Goal: Transaction & Acquisition: Book appointment/travel/reservation

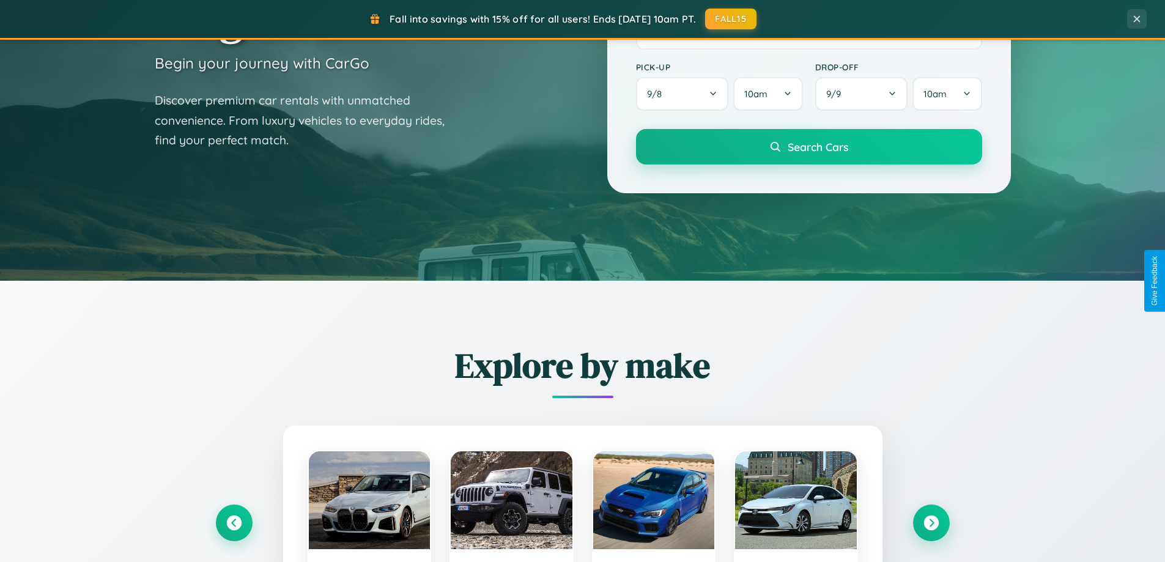
scroll to position [842, 0]
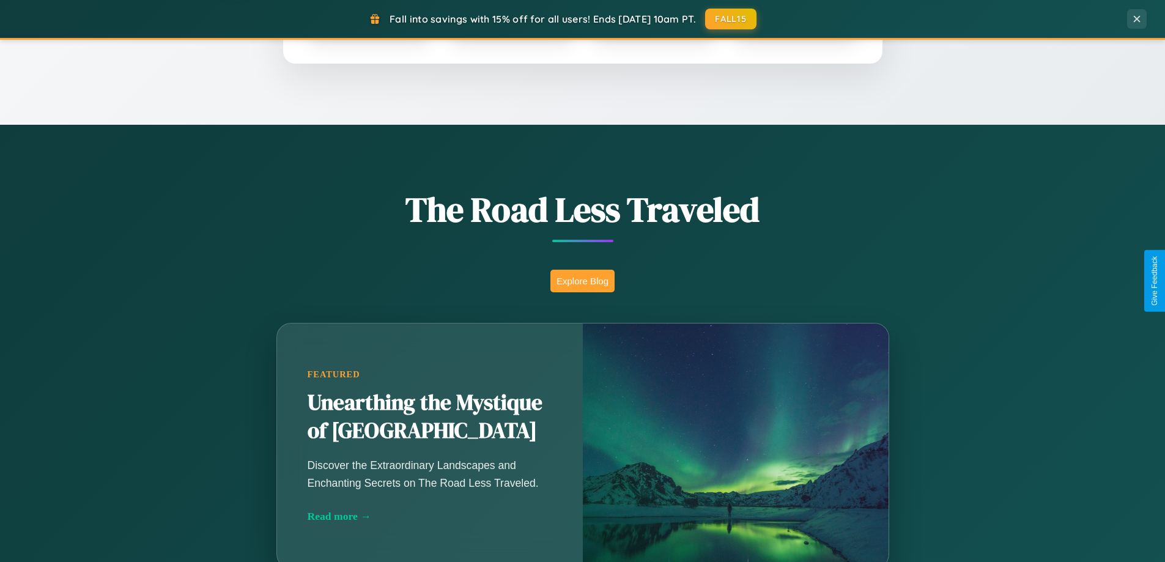
click at [582, 281] on button "Explore Blog" at bounding box center [582, 281] width 64 height 23
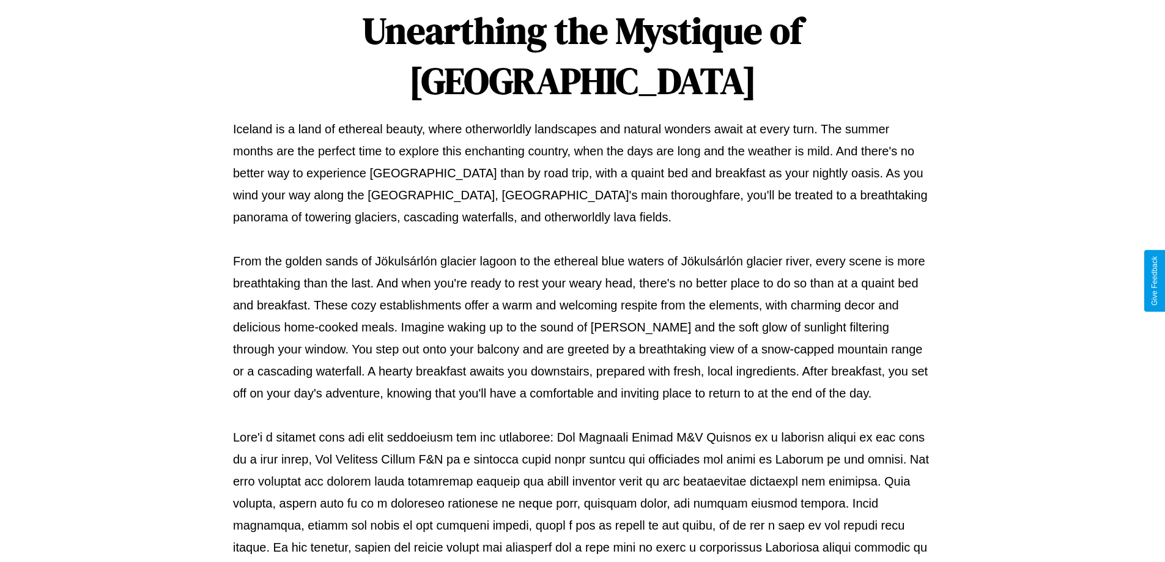
scroll to position [396, 0]
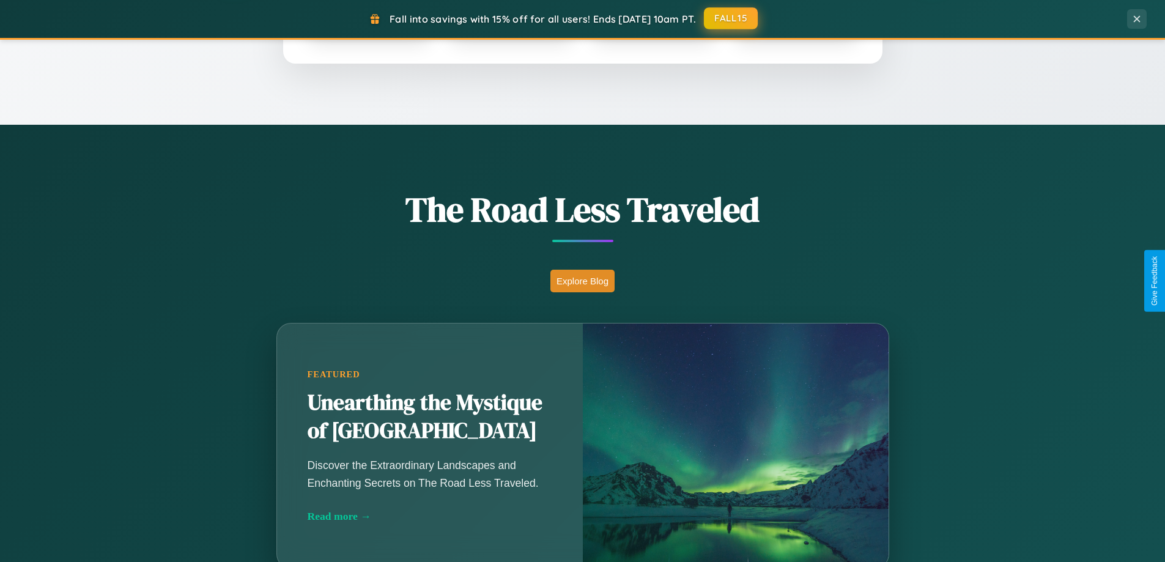
click at [731, 18] on button "FALL15" at bounding box center [731, 18] width 54 height 22
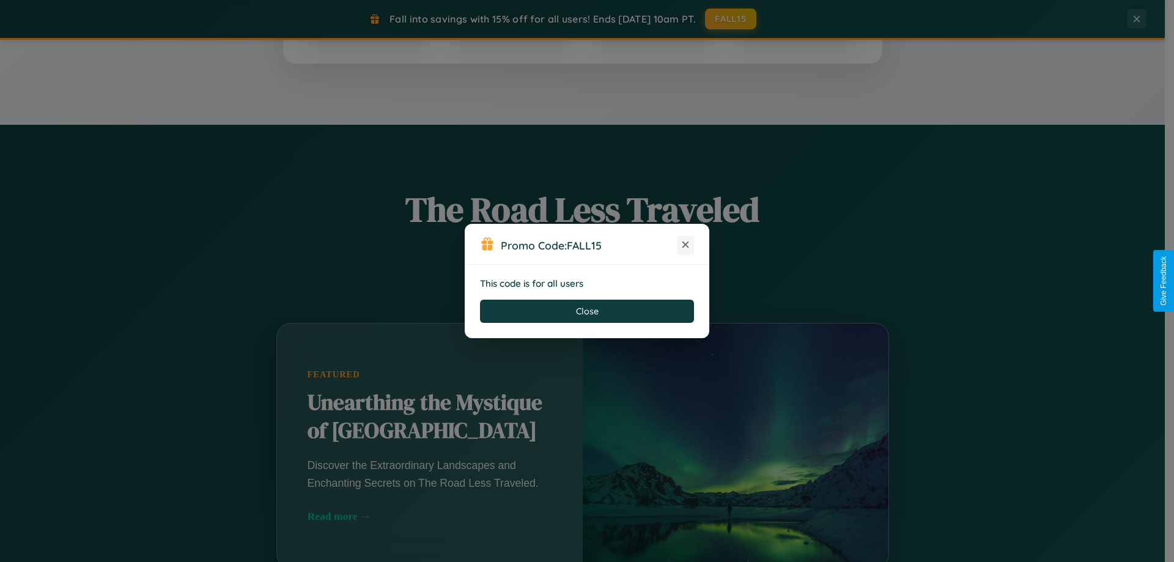
click at [686, 245] on icon at bounding box center [685, 245] width 12 height 12
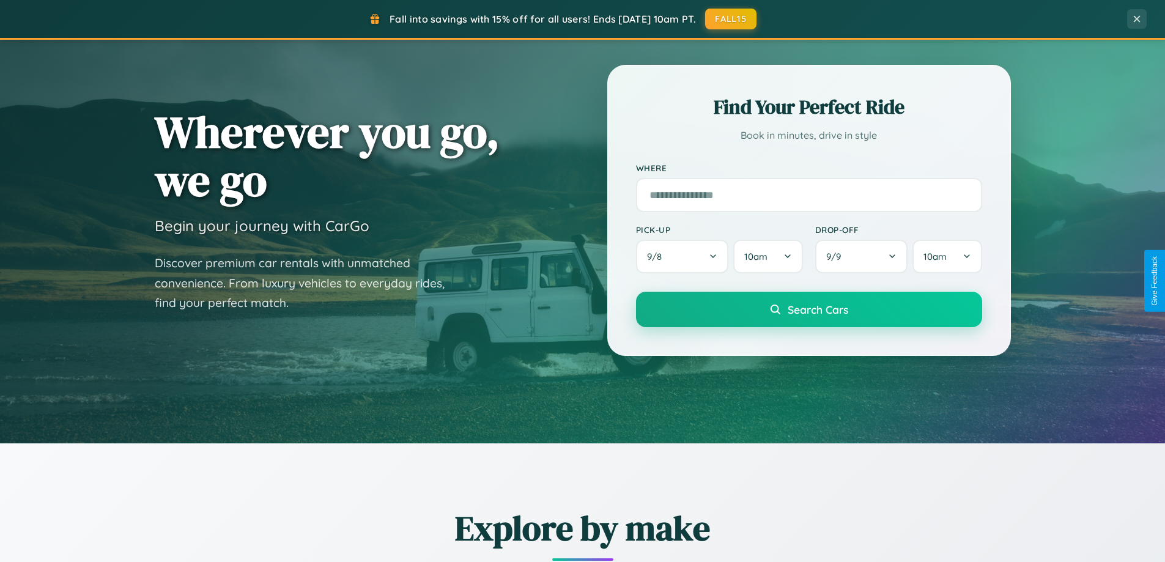
scroll to position [36, 0]
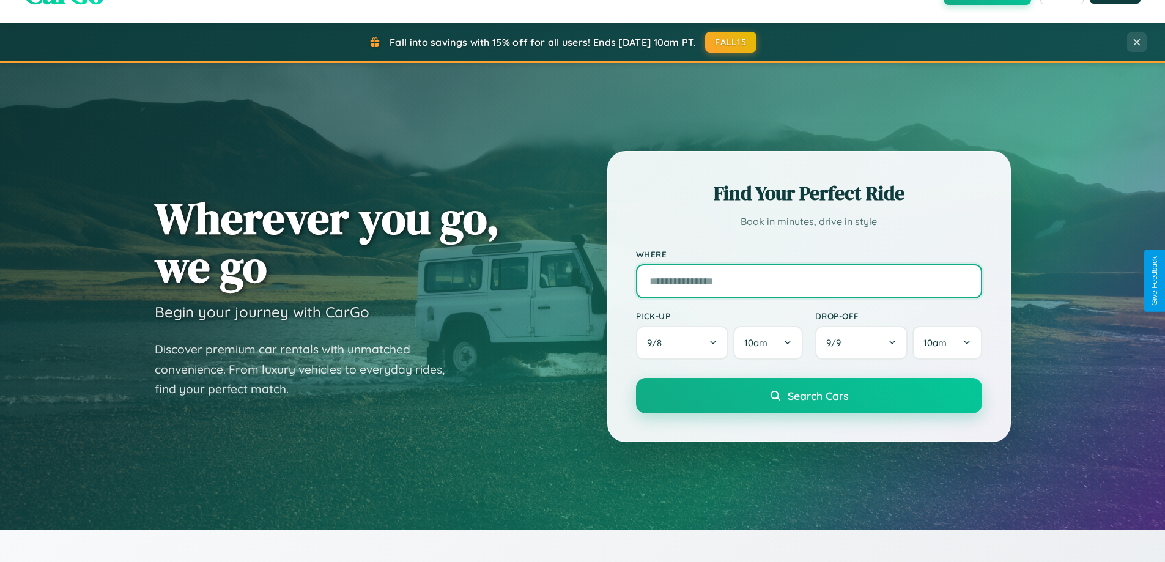
click at [809, 281] on input "text" at bounding box center [809, 281] width 346 height 34
type input "*******"
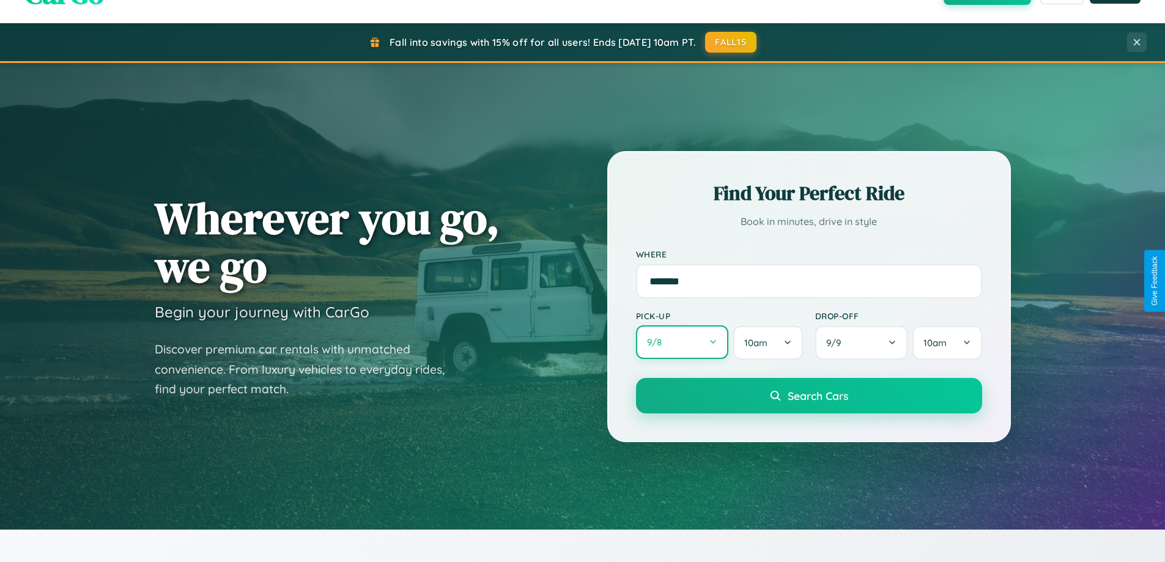
click at [682, 342] on button "9 / 8" at bounding box center [682, 342] width 93 height 34
select select "*"
select select "****"
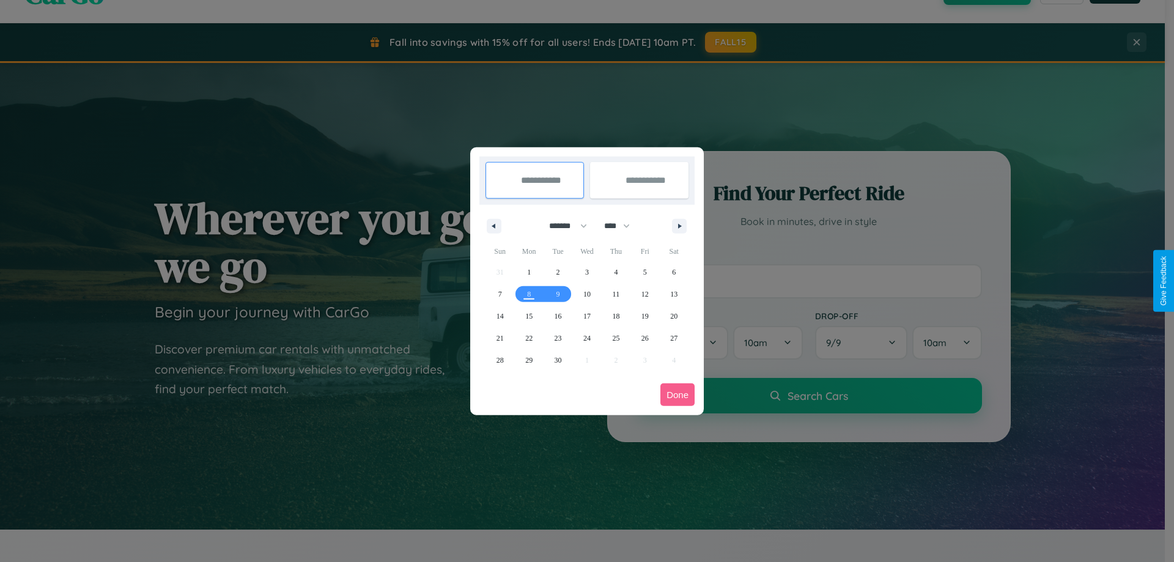
drag, startPoint x: 563, startPoint y: 226, endPoint x: 587, endPoint y: 245, distance: 31.3
click at [563, 226] on select "******* ******** ***** ***** *** **** **** ****** ********* ******* ******** **…" at bounding box center [566, 226] width 52 height 20
select select "*"
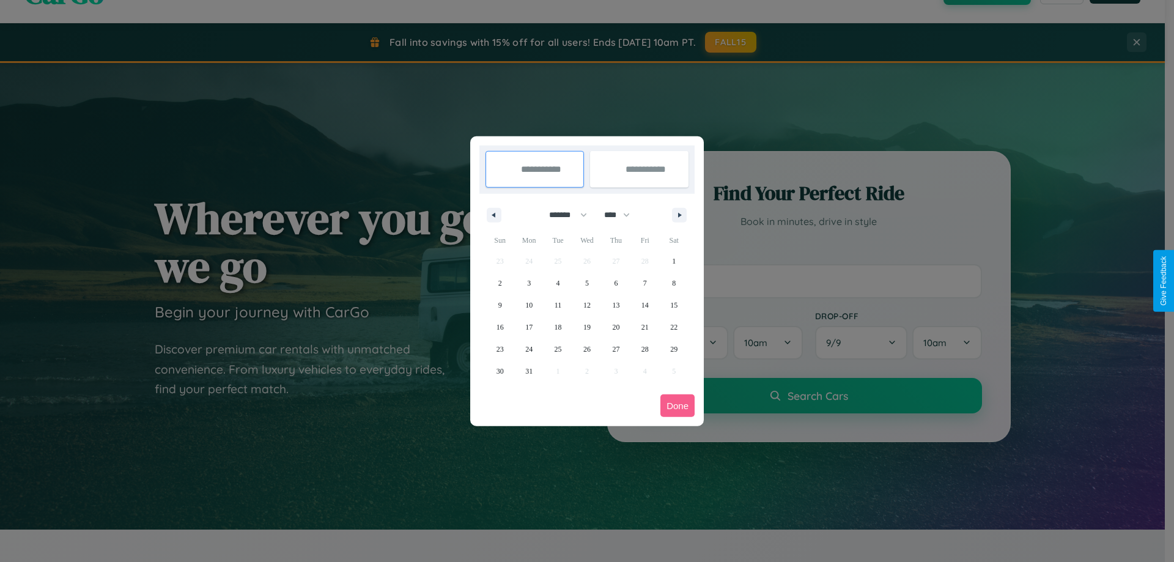
drag, startPoint x: 623, startPoint y: 215, endPoint x: 587, endPoint y: 245, distance: 46.8
click at [623, 215] on select "**** **** **** **** **** **** **** **** **** **** **** **** **** **** **** ****…" at bounding box center [616, 215] width 37 height 20
select select "****"
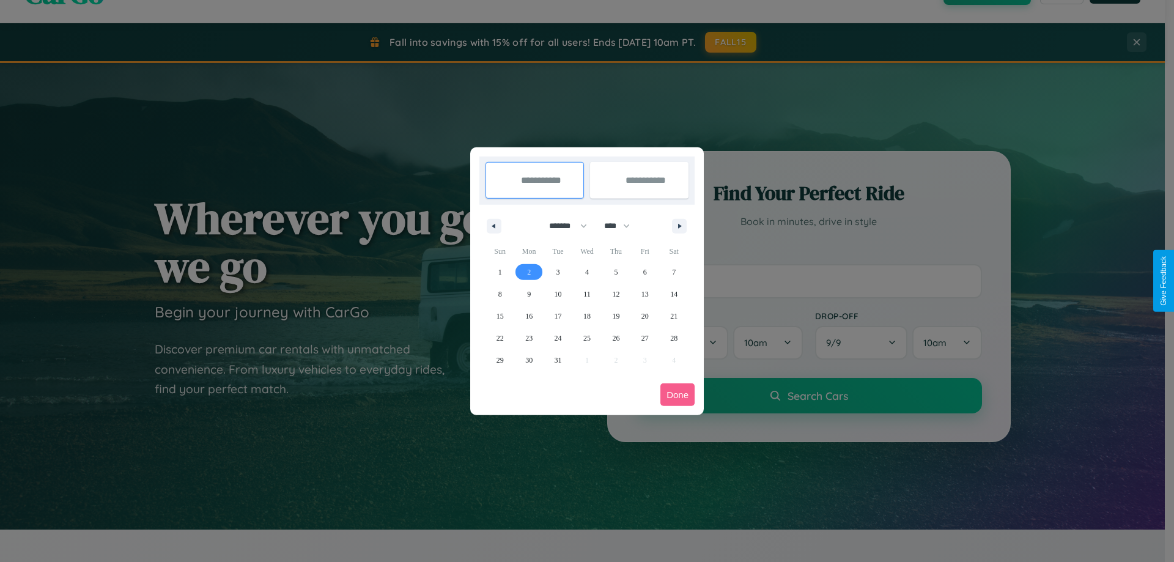
click at [529, 272] on span "2" at bounding box center [529, 272] width 4 height 22
type input "**********"
click at [558, 294] on span "10" at bounding box center [558, 294] width 7 height 22
type input "**********"
click at [678, 394] on button "Done" at bounding box center [678, 394] width 34 height 23
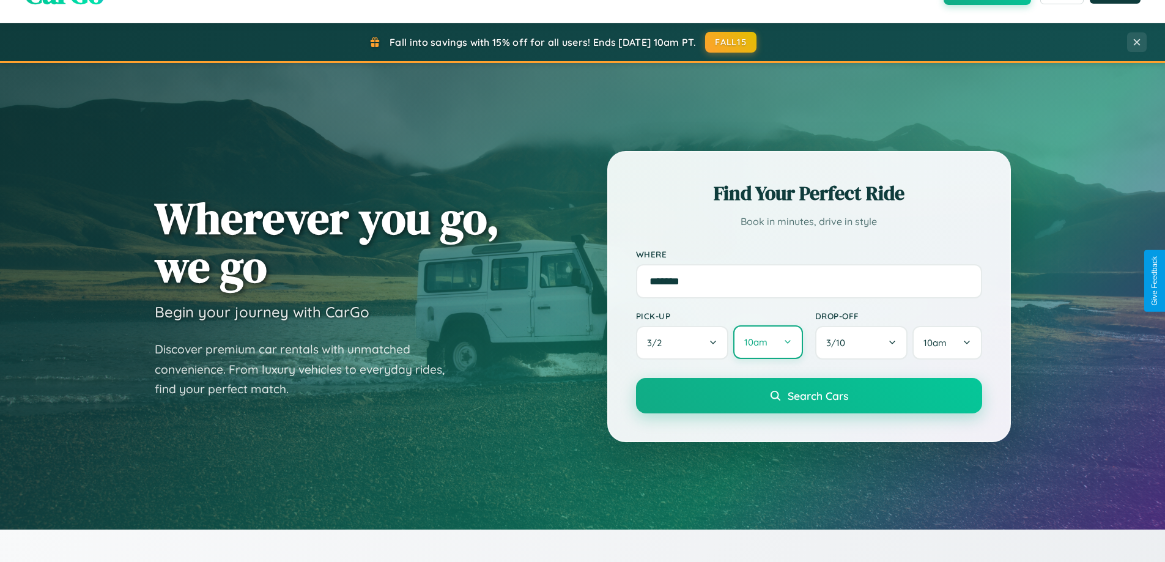
click at [768, 342] on button "10am" at bounding box center [767, 342] width 69 height 34
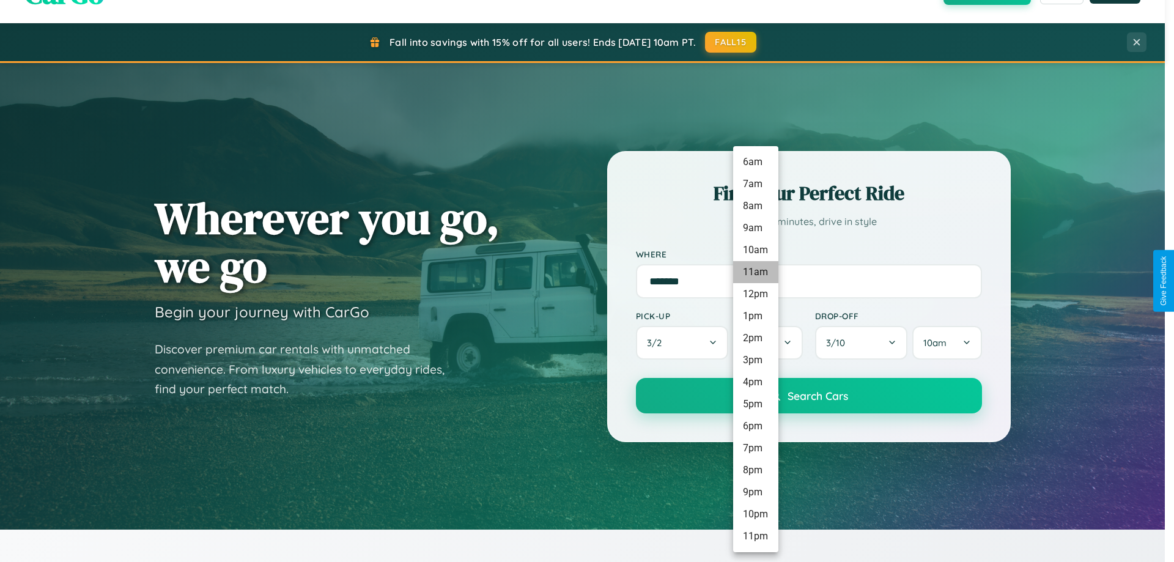
click at [755, 272] on li "11am" at bounding box center [755, 272] width 45 height 22
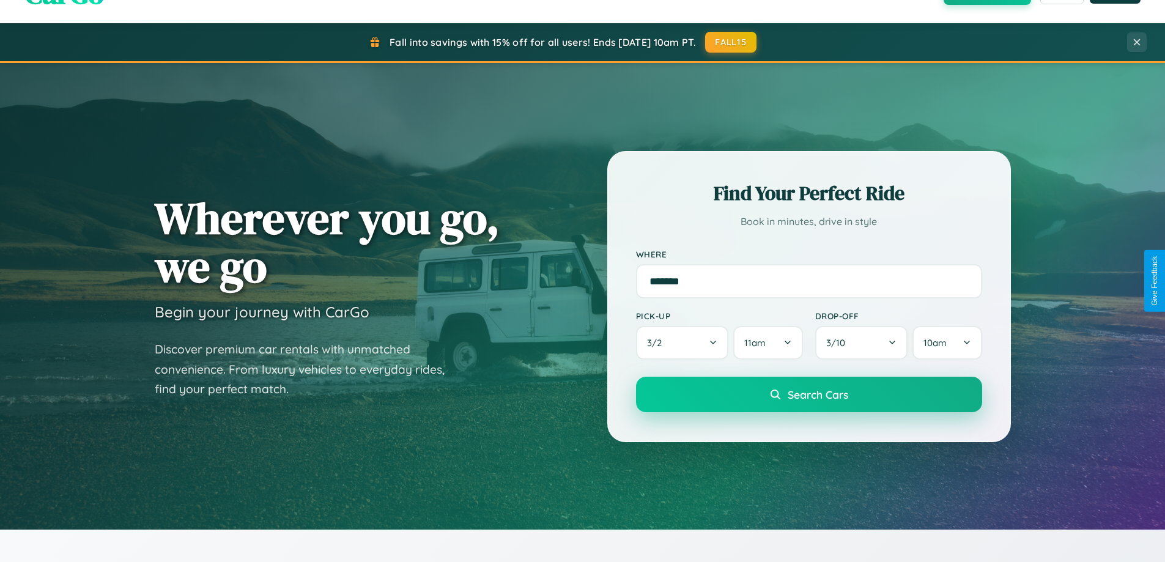
click at [809, 396] on span "Search Cars" at bounding box center [818, 394] width 61 height 13
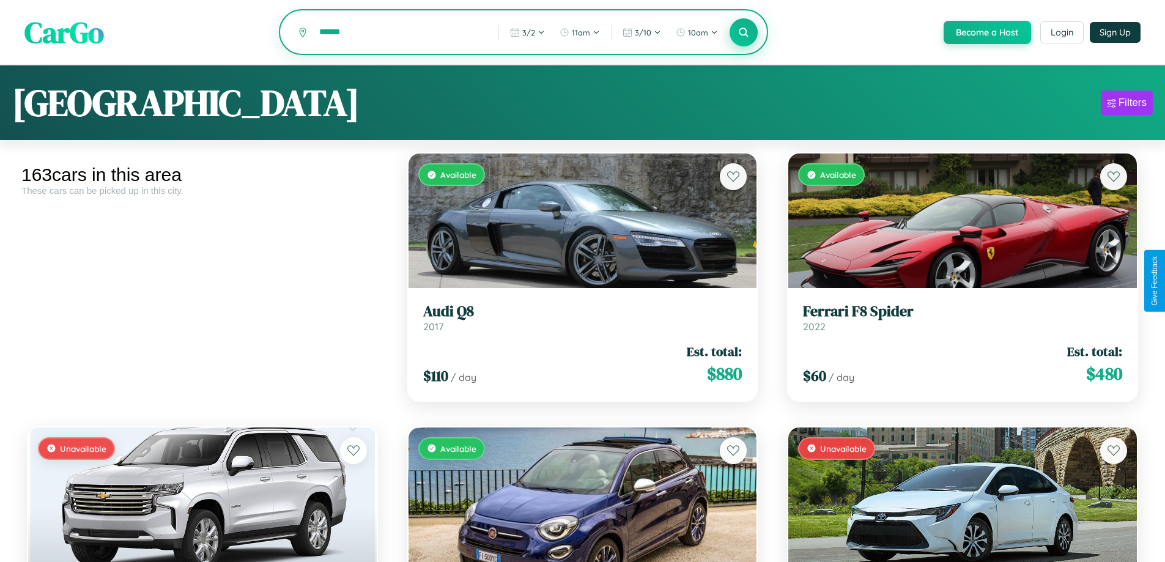
type input "******"
click at [743, 33] on icon at bounding box center [744, 32] width 12 height 12
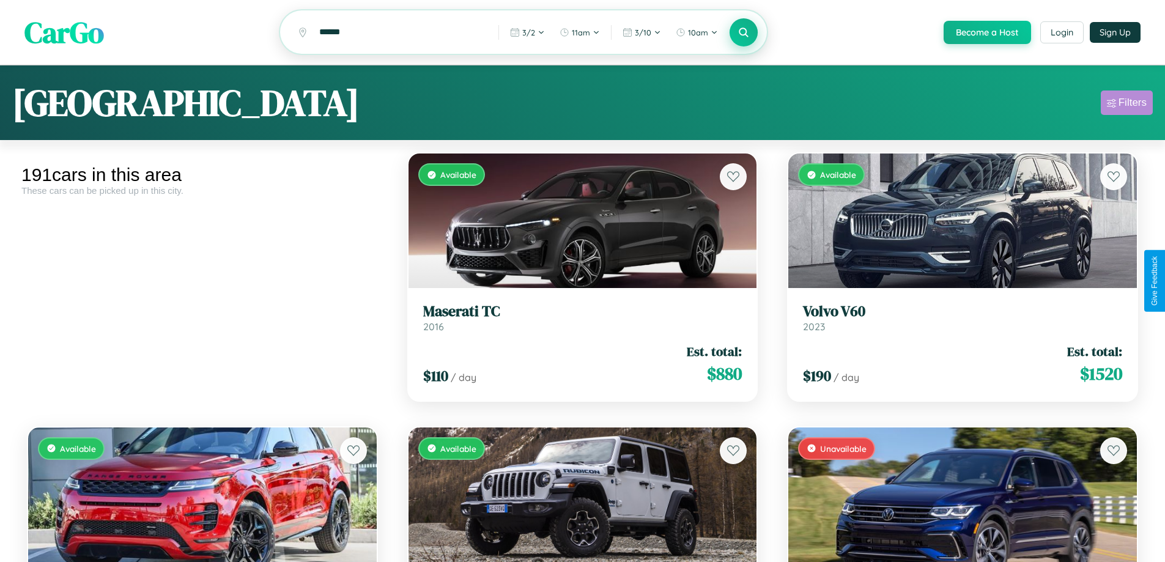
click at [1127, 105] on div "Filters" at bounding box center [1133, 103] width 28 height 12
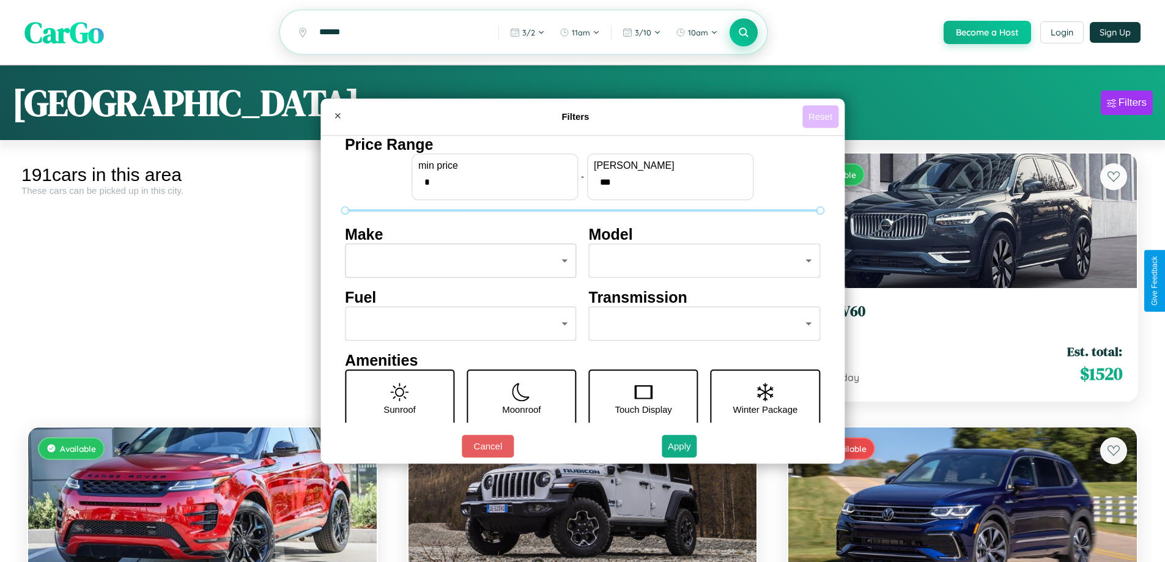
click at [822, 116] on button "Reset" at bounding box center [820, 116] width 36 height 23
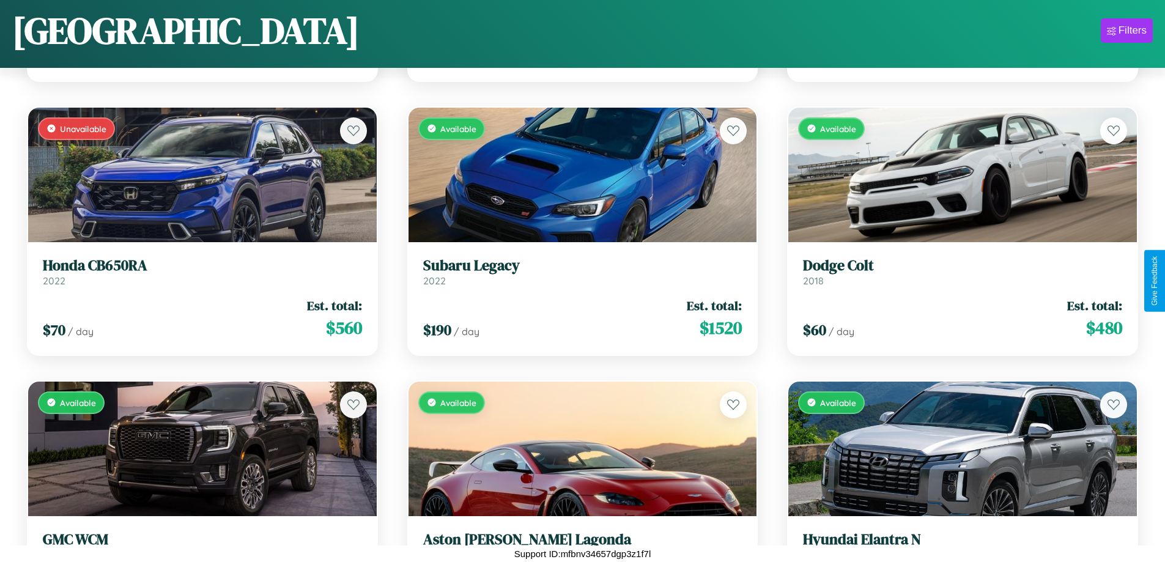
scroll to position [7019, 0]
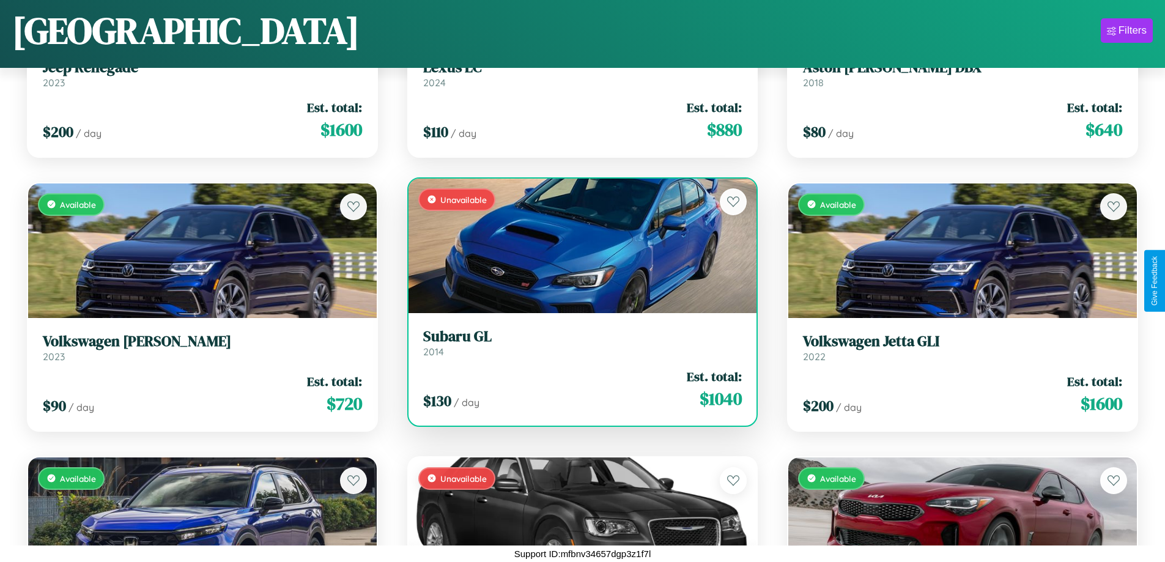
click at [577, 347] on link "Subaru GL 2014" at bounding box center [582, 343] width 319 height 30
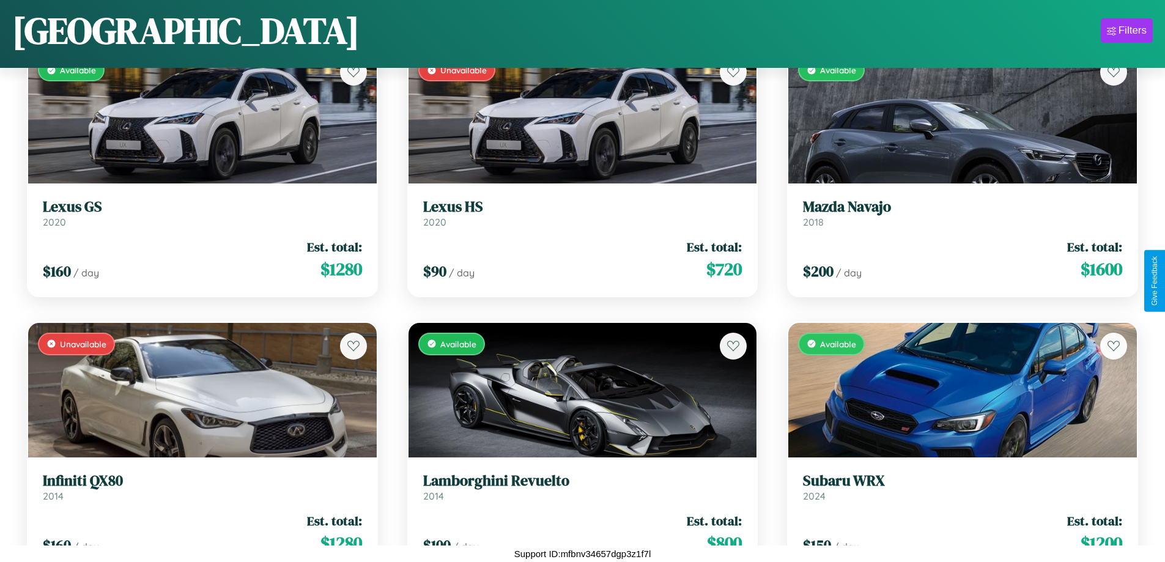
scroll to position [8388, 0]
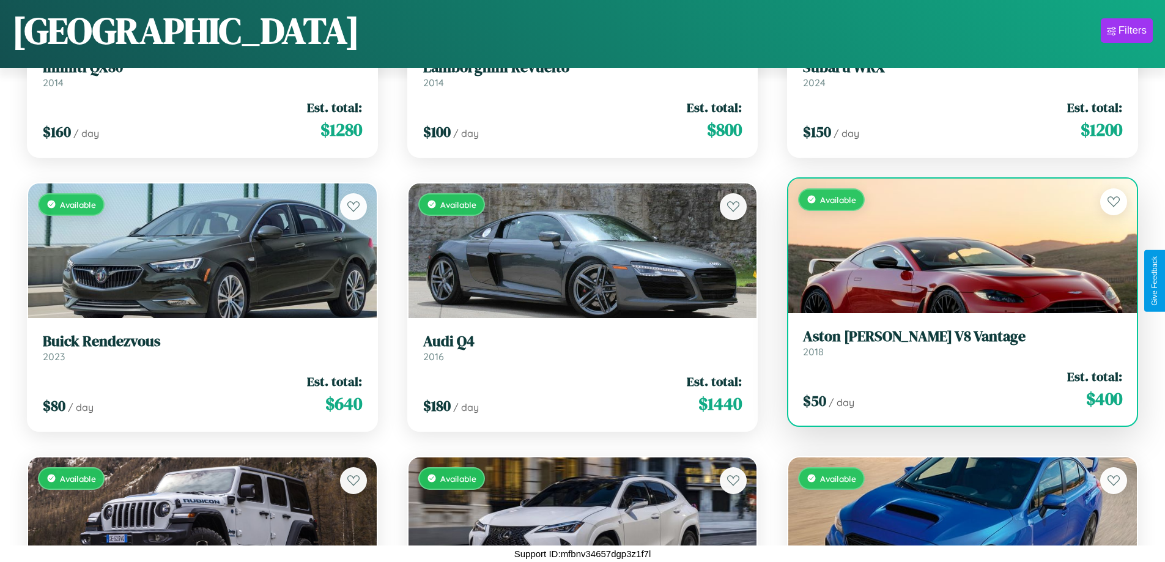
click at [955, 342] on h3 "Aston Martin V8 Vantage" at bounding box center [962, 337] width 319 height 18
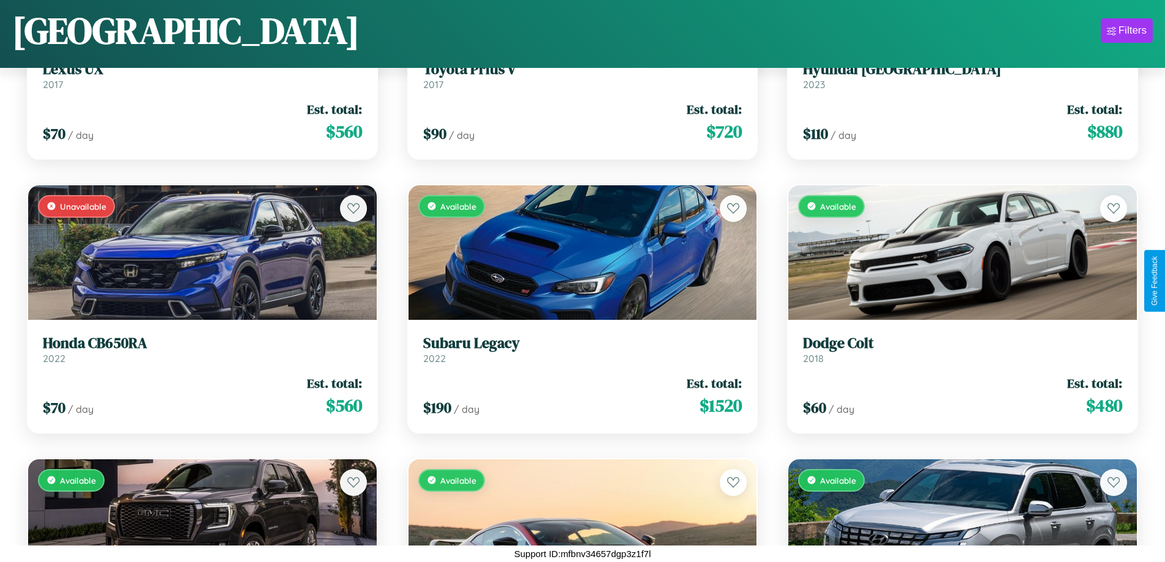
scroll to position [2911, 0]
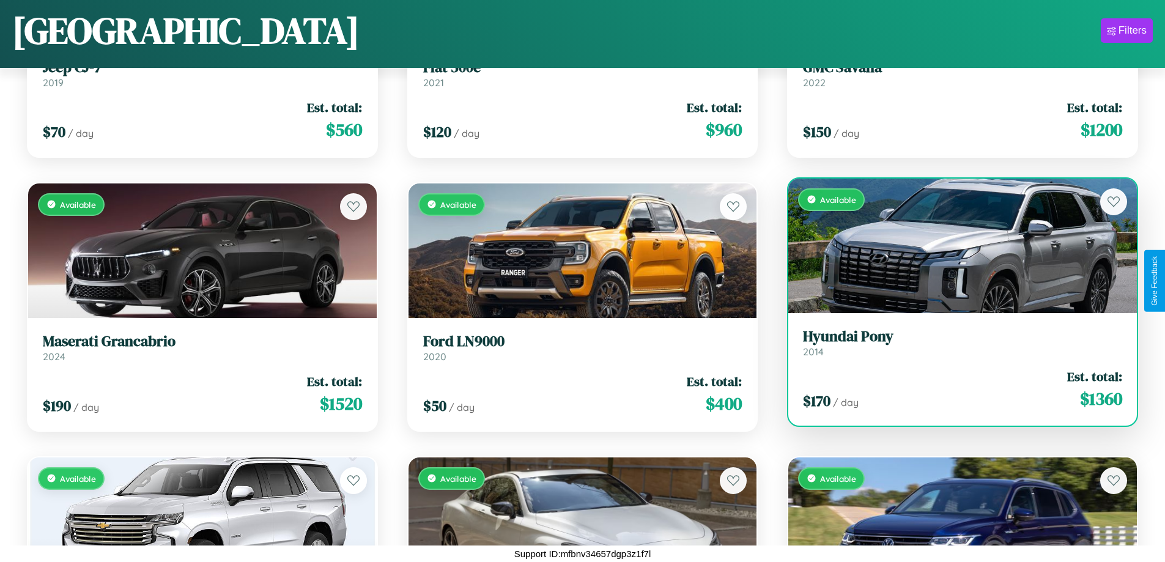
click at [955, 245] on div "Available" at bounding box center [962, 246] width 349 height 135
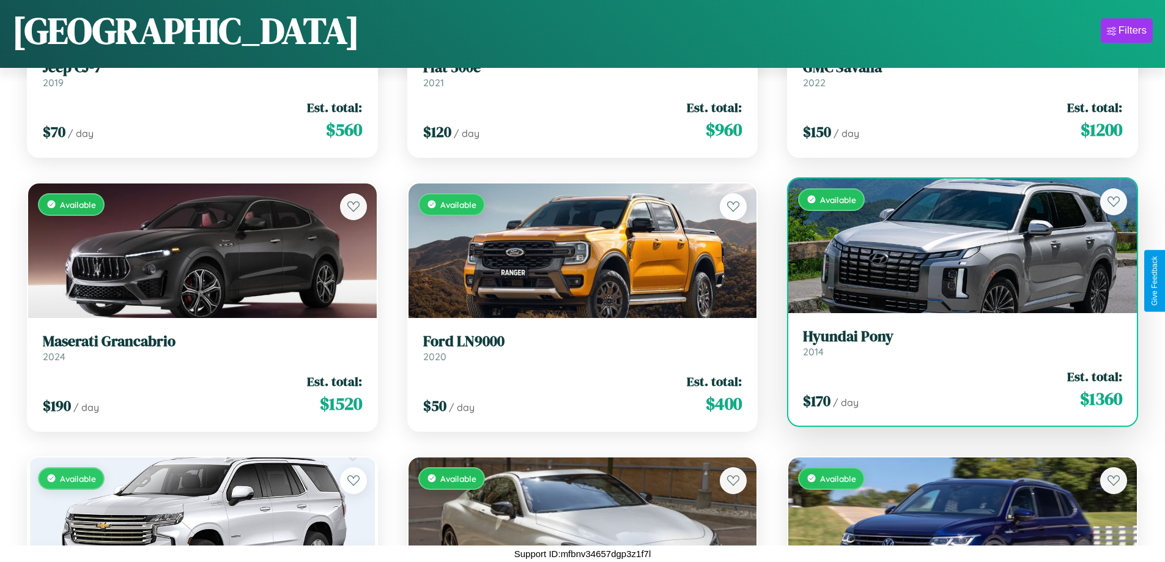
click at [955, 245] on div "Available" at bounding box center [962, 246] width 349 height 135
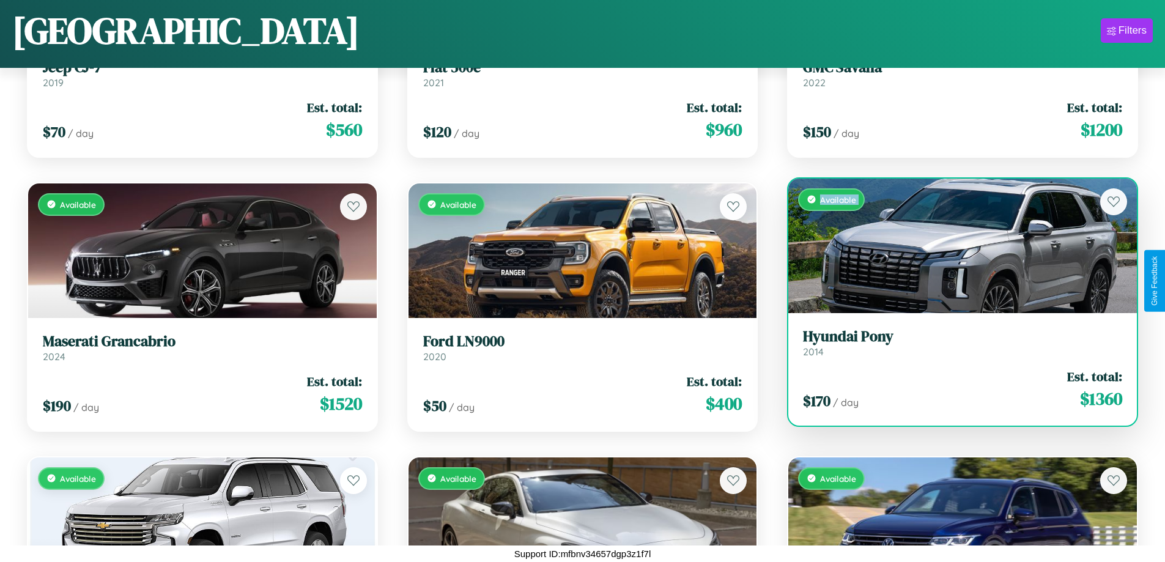
click at [955, 245] on div "Available" at bounding box center [962, 246] width 349 height 135
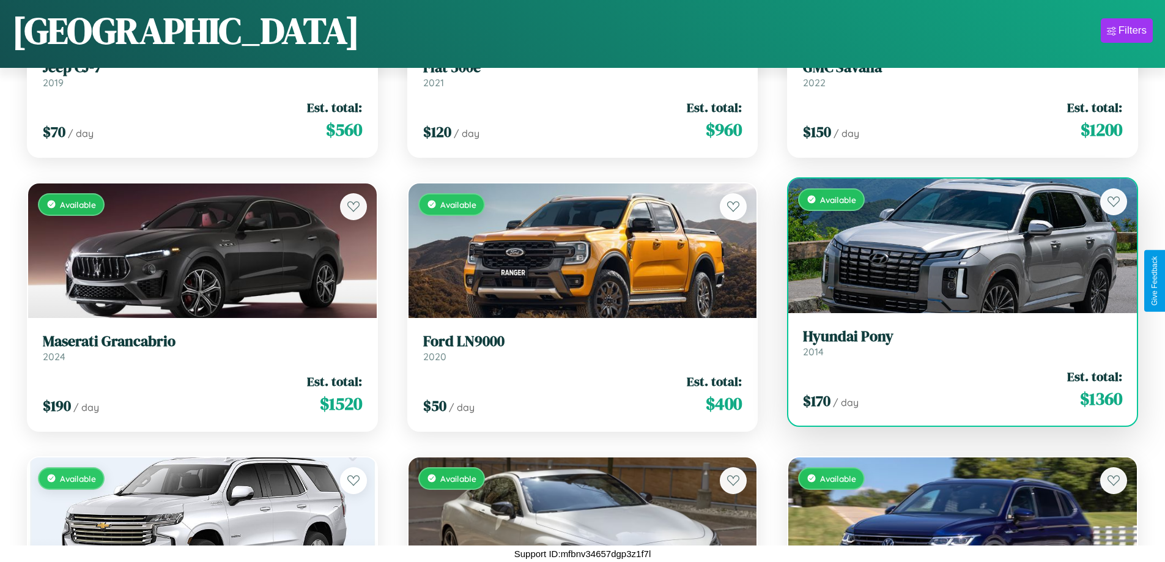
click at [955, 245] on div "Available" at bounding box center [962, 246] width 349 height 135
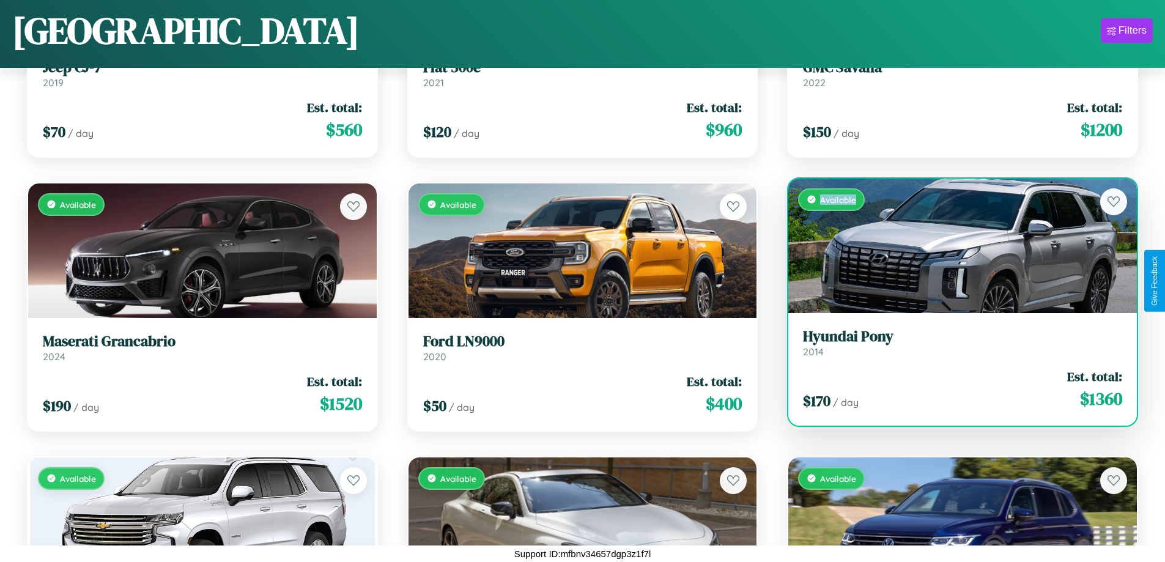
click at [955, 245] on div "Available" at bounding box center [962, 246] width 349 height 135
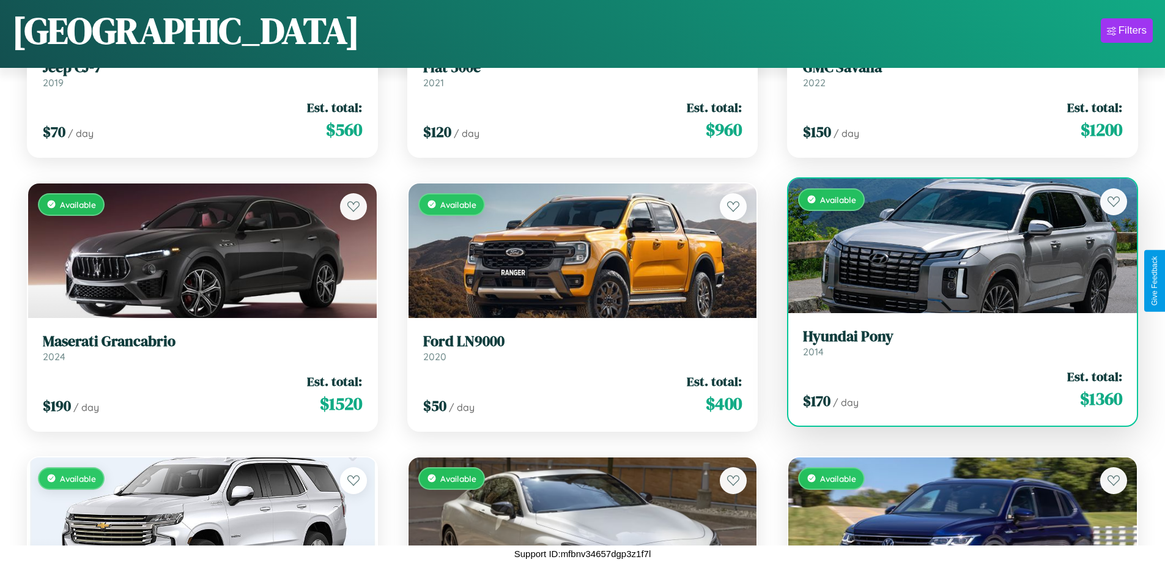
click at [955, 342] on h3 "Hyundai Pony" at bounding box center [962, 337] width 319 height 18
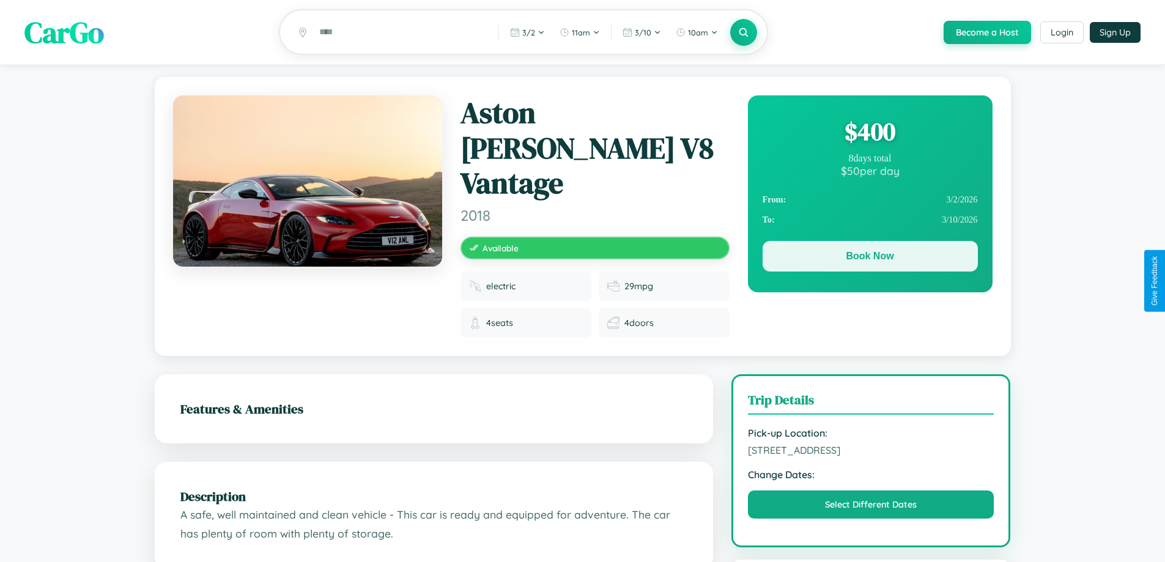
click at [870, 258] on button "Book Now" at bounding box center [870, 256] width 215 height 31
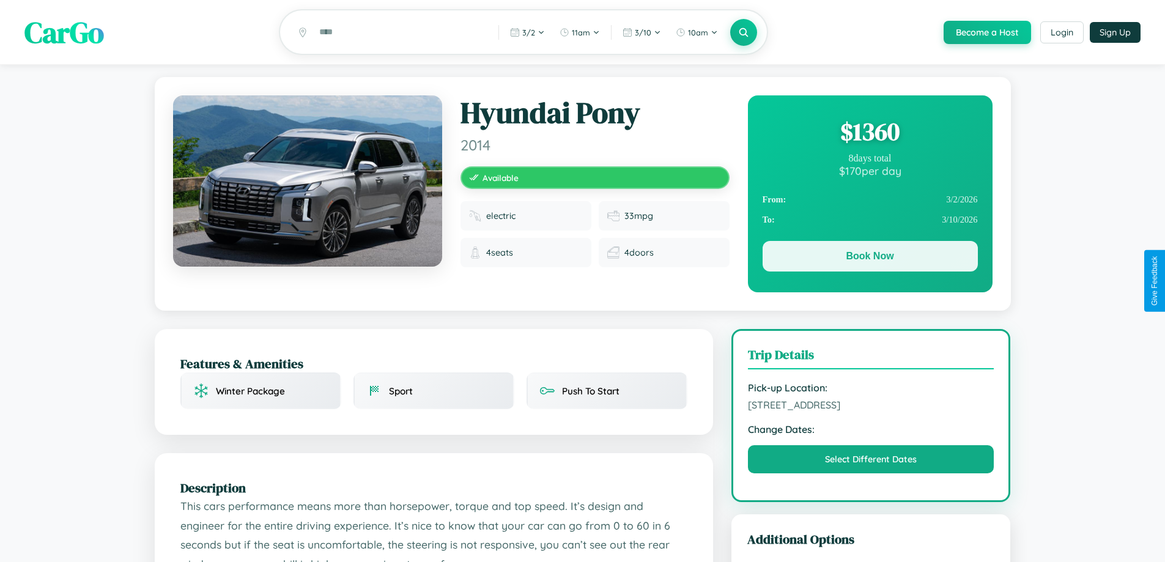
click at [870, 258] on button "Book Now" at bounding box center [870, 256] width 215 height 31
